Goal: Information Seeking & Learning: Check status

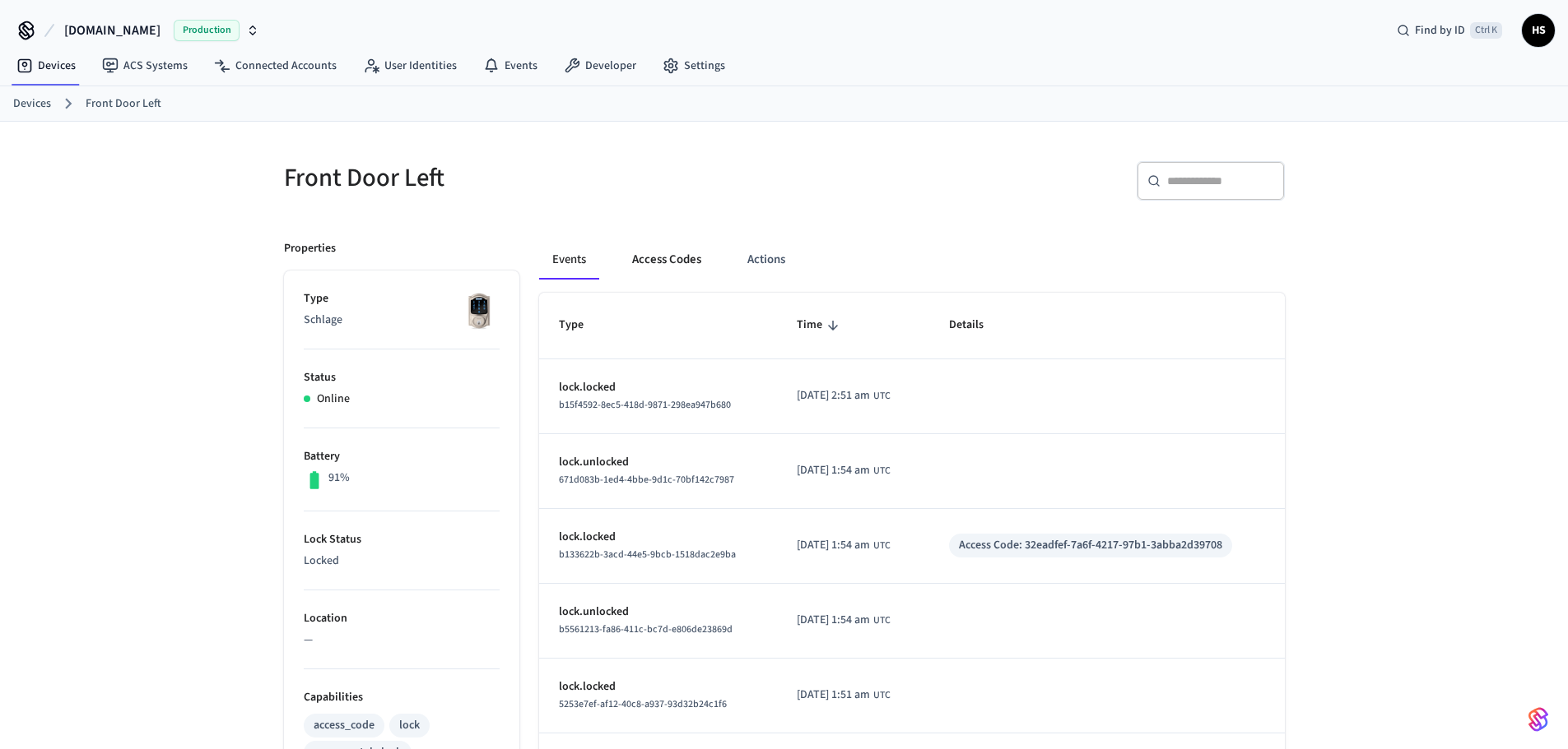
click at [670, 265] on button "Access Codes" at bounding box center [666, 260] width 96 height 39
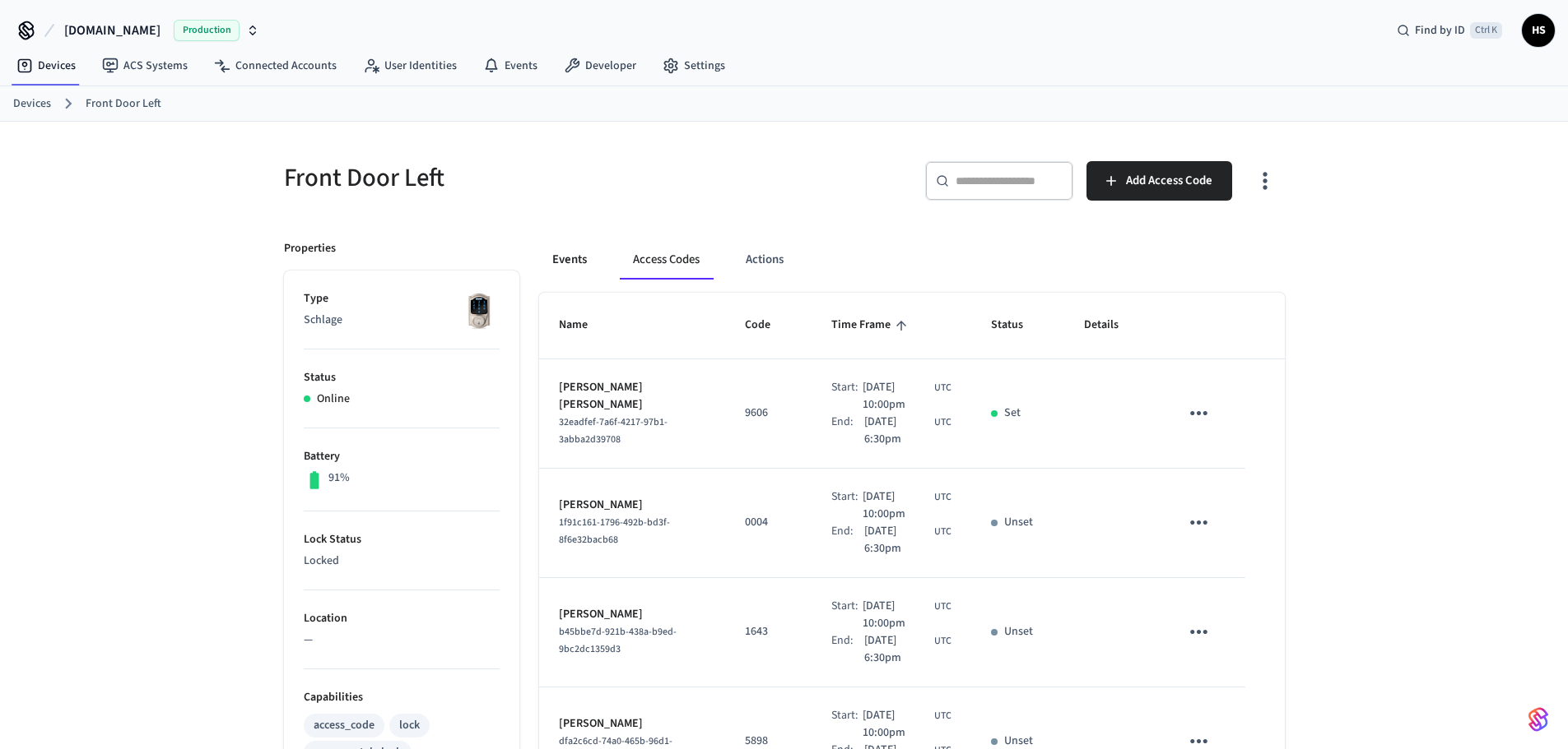
click at [590, 260] on button "Events" at bounding box center [569, 260] width 61 height 39
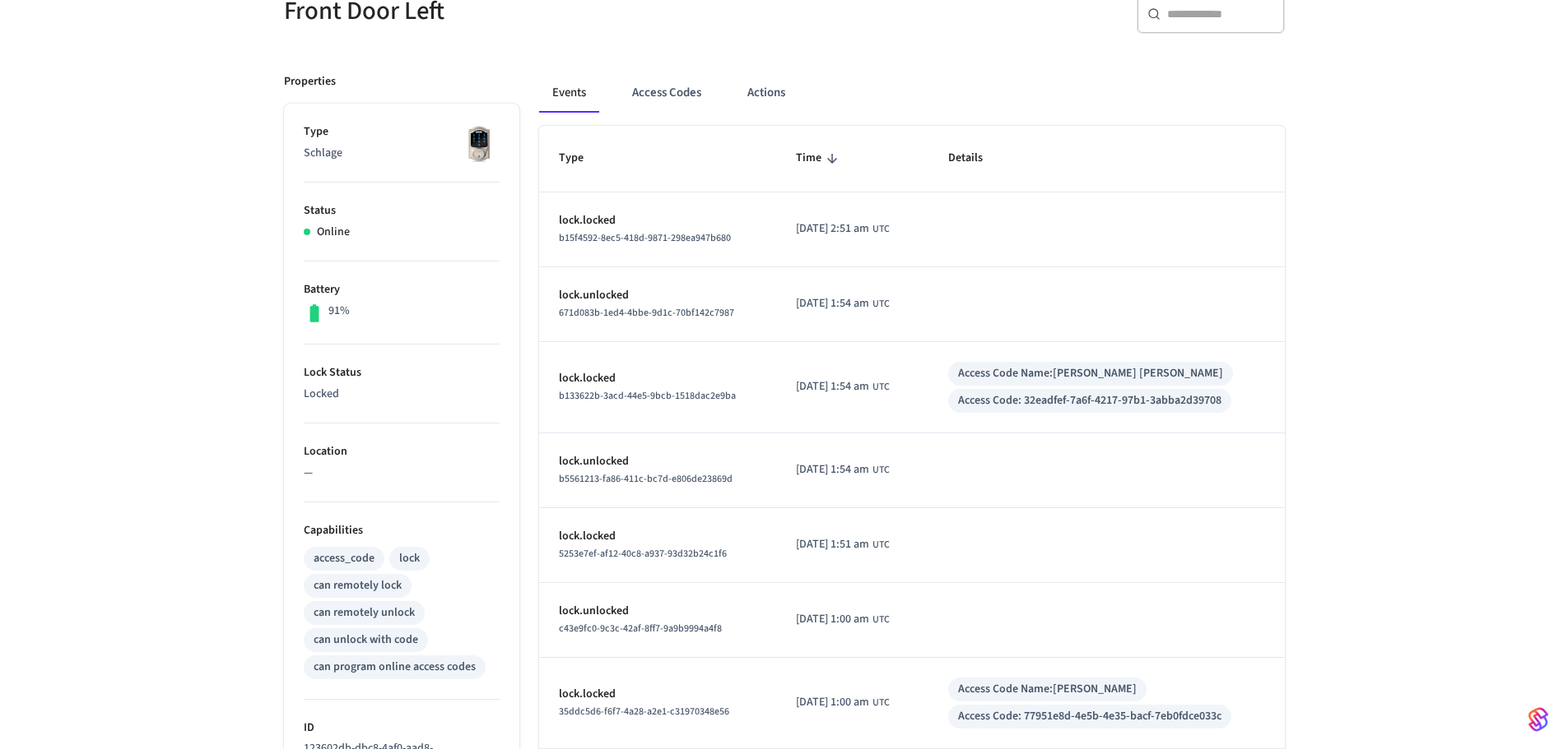
scroll to position [165, 0]
click at [679, 92] on button "Access Codes" at bounding box center [666, 95] width 96 height 39
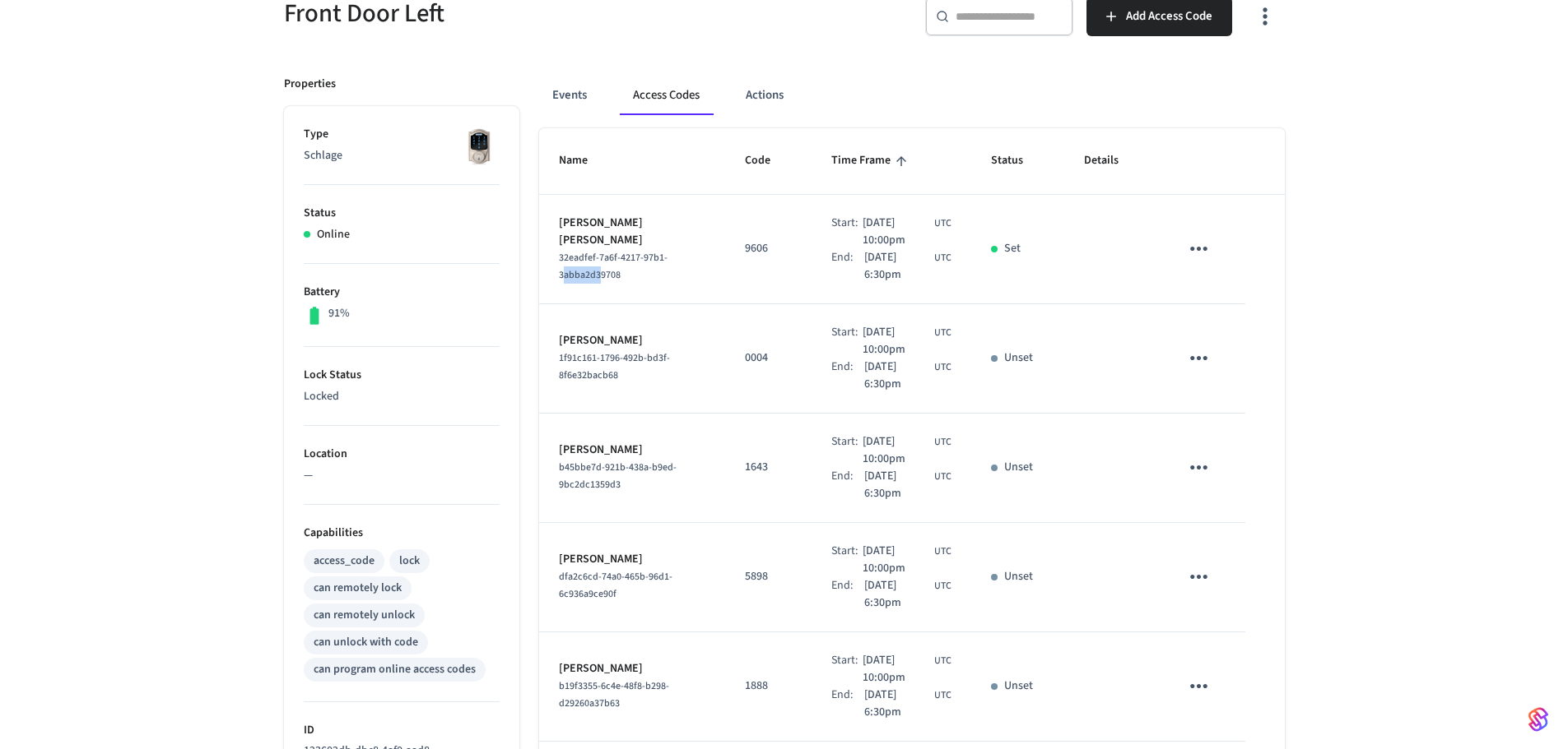
drag, startPoint x: 593, startPoint y: 278, endPoint x: 563, endPoint y: 270, distance: 31.0
click at [563, 270] on td "[PERSON_NAME] [PERSON_NAME] 32eadfef-7a6f-4217-97b1-3abba2d39708" at bounding box center [631, 249] width 186 height 109
drag, startPoint x: 598, startPoint y: 310, endPoint x: 610, endPoint y: 307, distance: 12.4
click at [598, 311] on td "[PERSON_NAME] 1f91c161-1796-492b-bd3f-8f6e32bacb68" at bounding box center [631, 359] width 186 height 109
drag, startPoint x: 625, startPoint y: 268, endPoint x: 547, endPoint y: 252, distance: 79.6
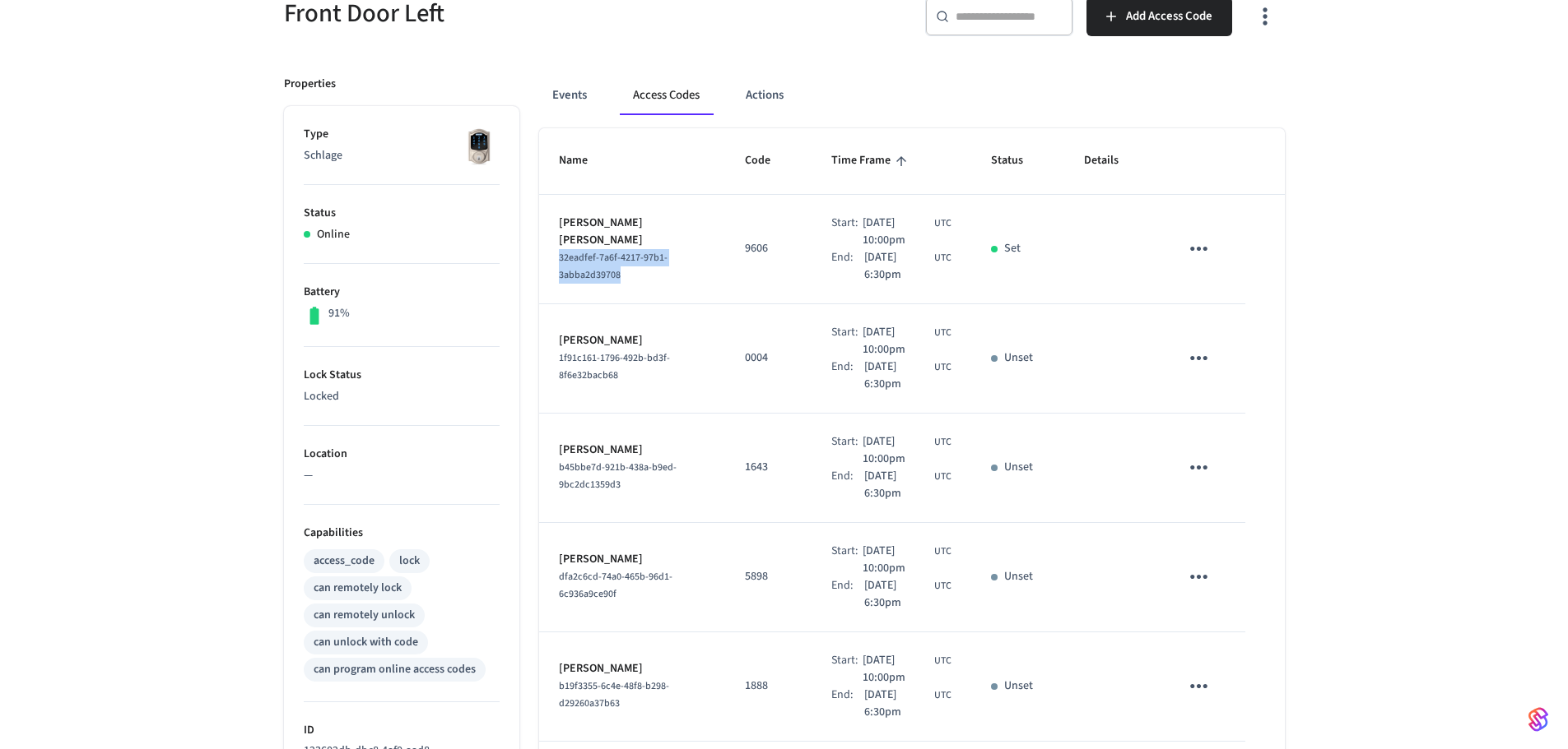
click at [547, 252] on td "[PERSON_NAME] [PERSON_NAME] 32eadfef-7a6f-4217-97b1-3abba2d39708" at bounding box center [631, 249] width 186 height 109
copy span "32eadfef-7a6f-4217-97b1-3abba2d39708"
click at [580, 85] on button "Events" at bounding box center [569, 95] width 61 height 39
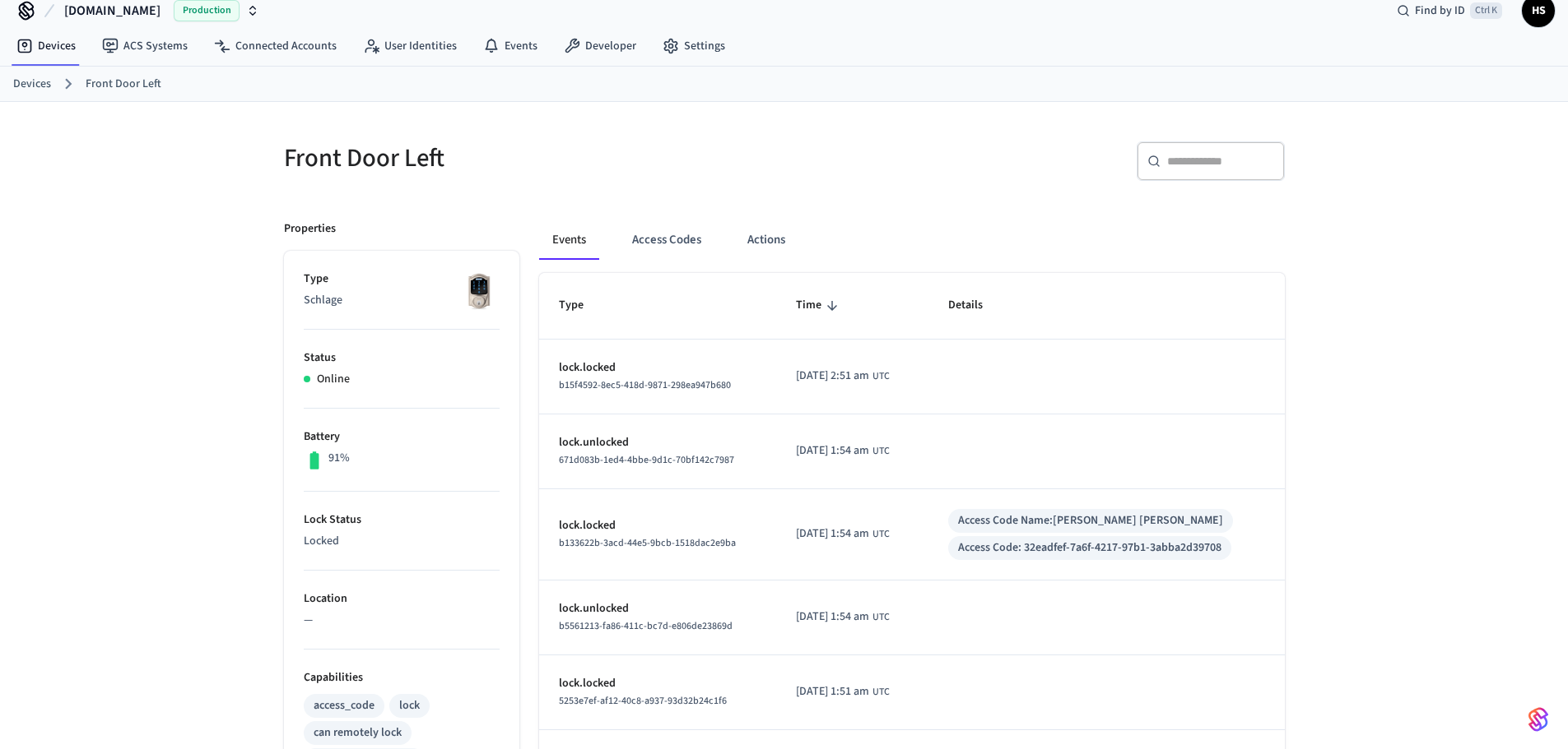
scroll to position [0, 0]
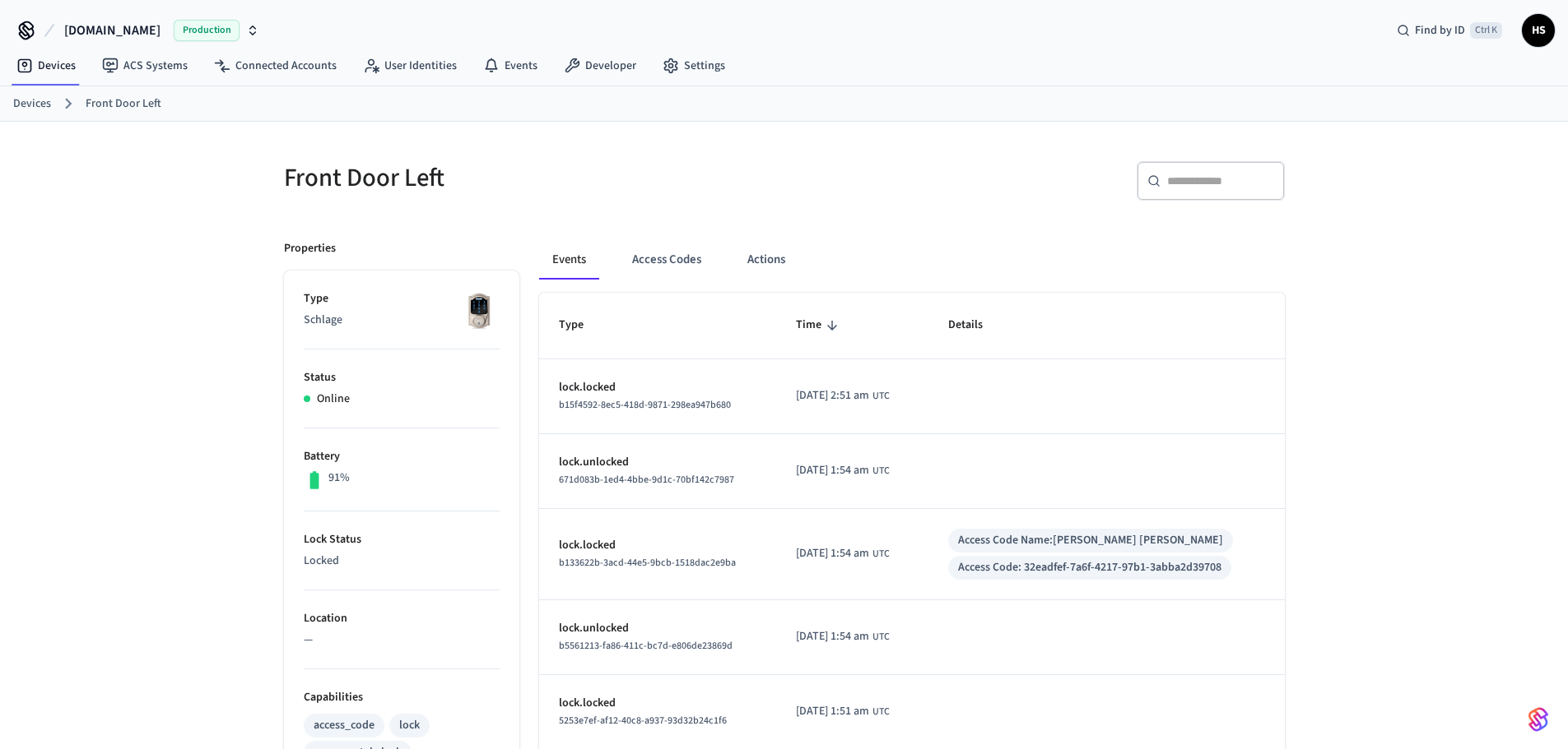
click at [1176, 180] on input "text" at bounding box center [1221, 181] width 107 height 17
paste input "**********"
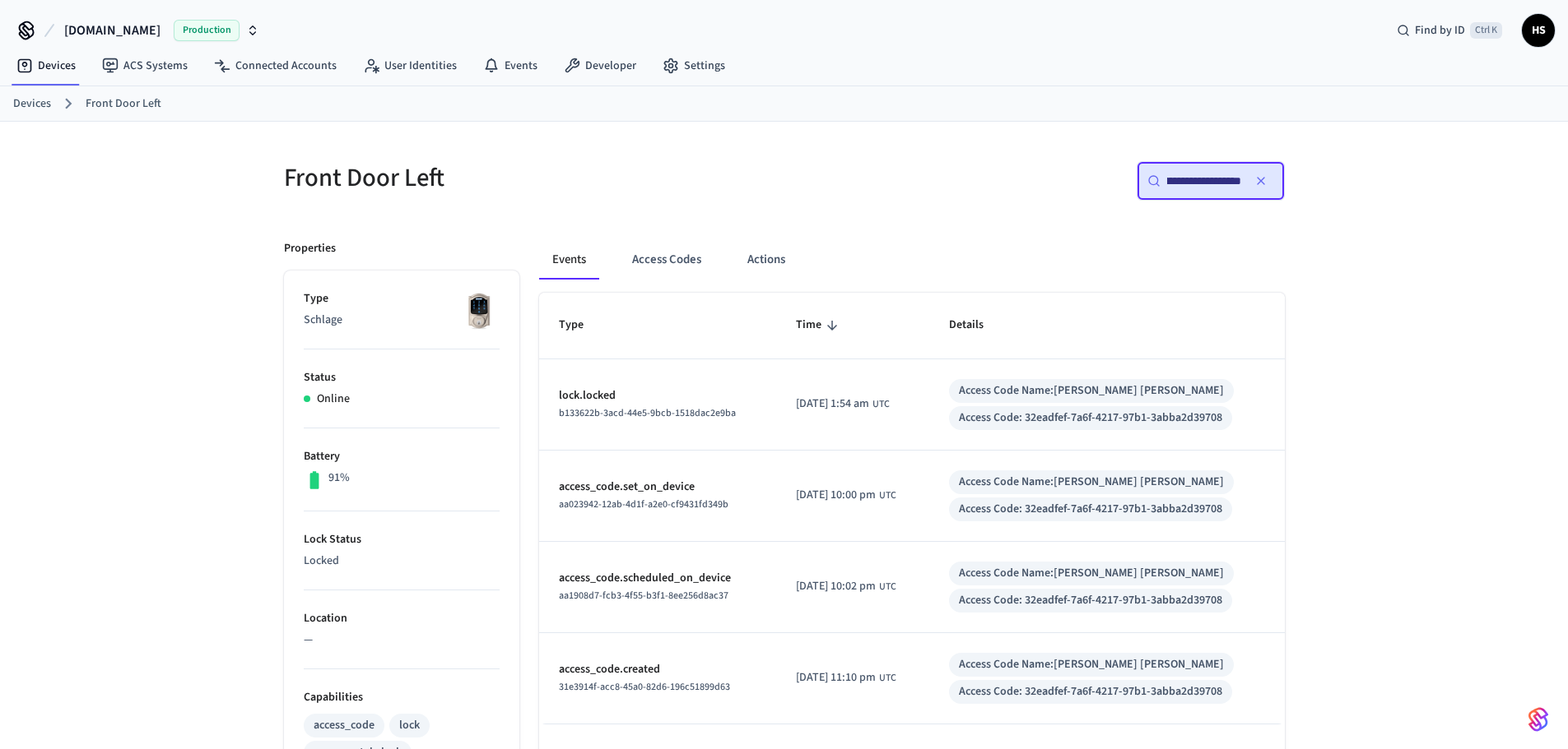
type input "**********"
click at [1265, 175] on icon "button" at bounding box center [1261, 181] width 13 height 13
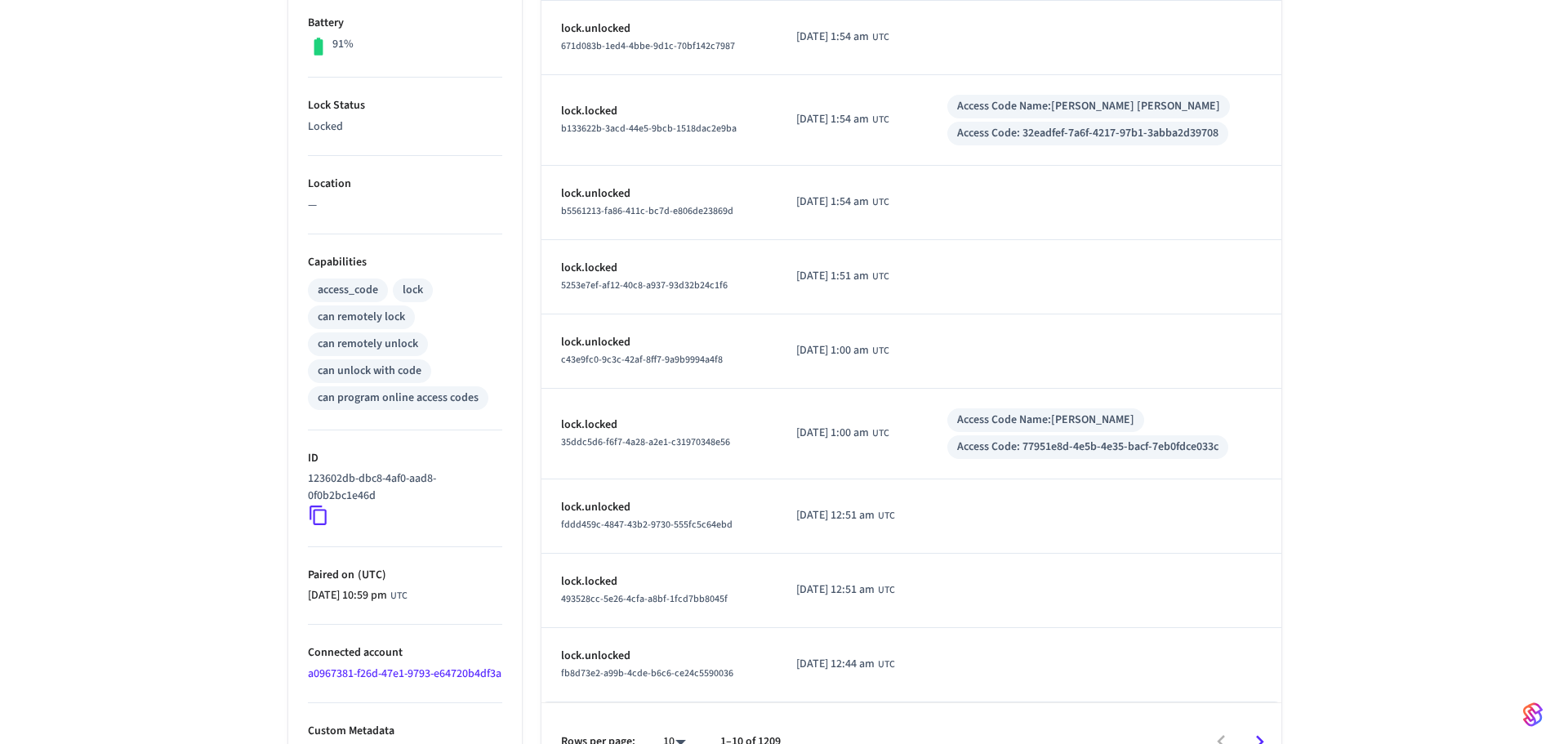
scroll to position [468, 0]
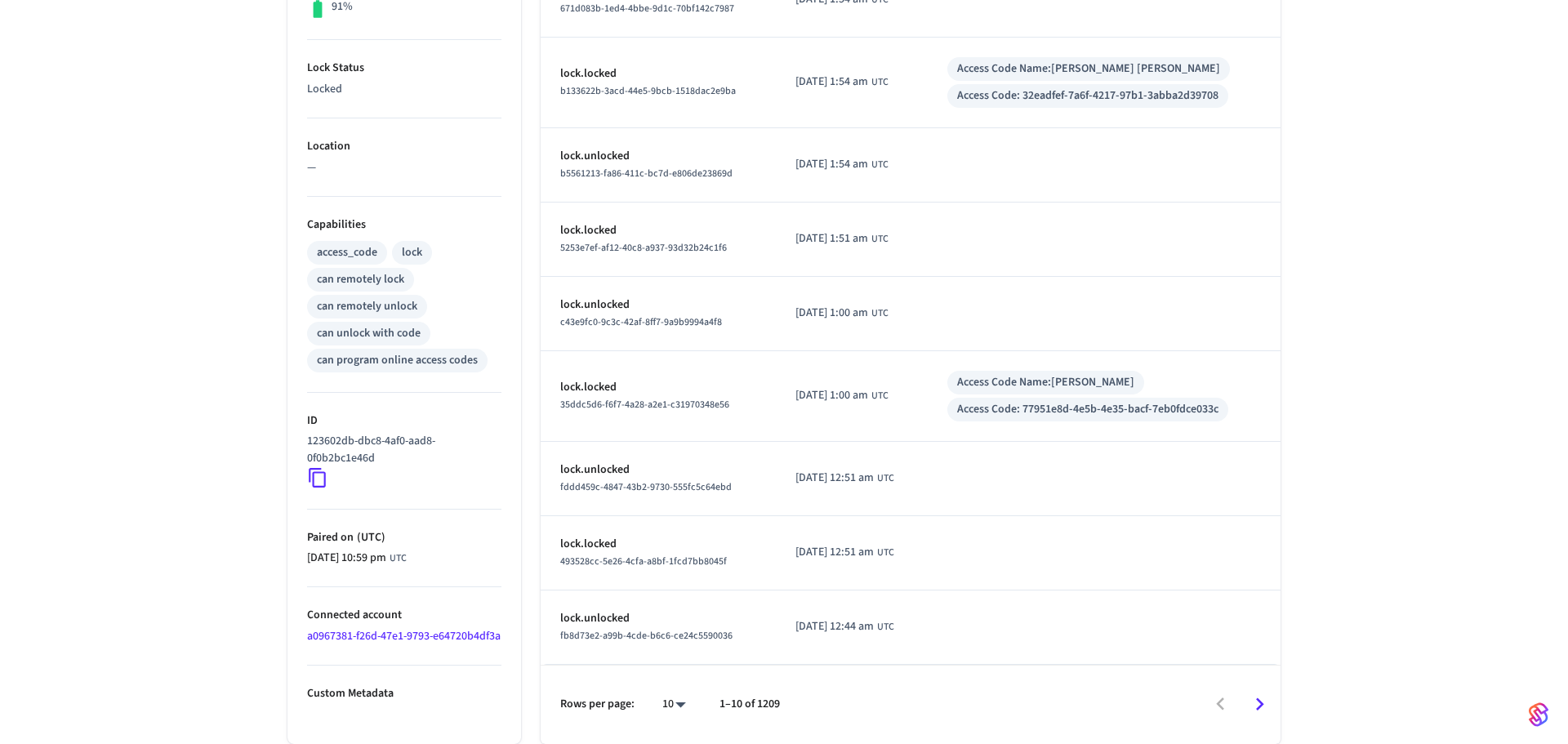
click at [668, 708] on body "[DOMAIN_NAME] Production Find by ID Ctrl K HS Devices ACS Systems Connected Acc…" at bounding box center [784, 138] width 1568 height 1213
click at [668, 708] on li "100" at bounding box center [661, 696] width 43 height 43
type input "***"
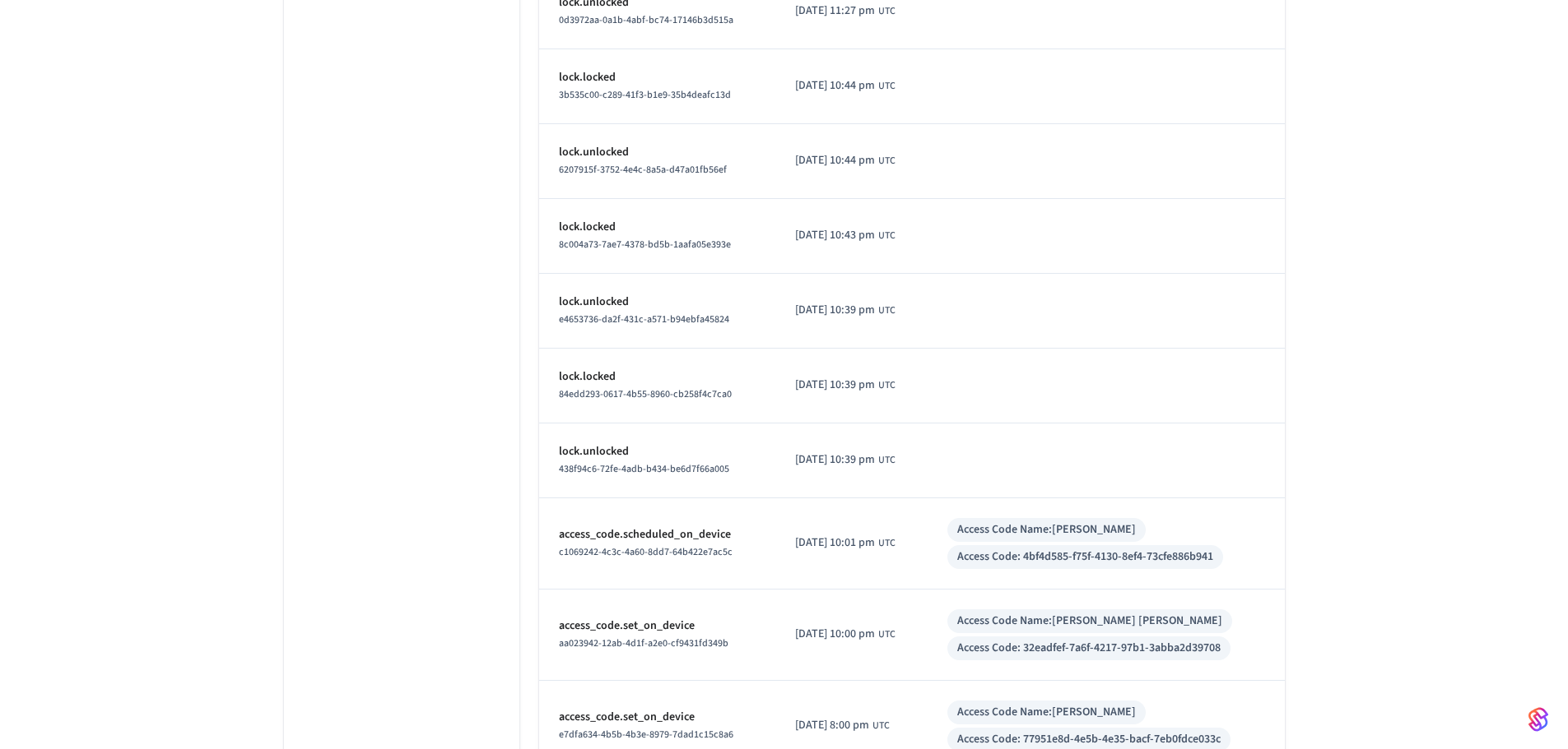
scroll to position [1838, 0]
